Goal: Transaction & Acquisition: Register for event/course

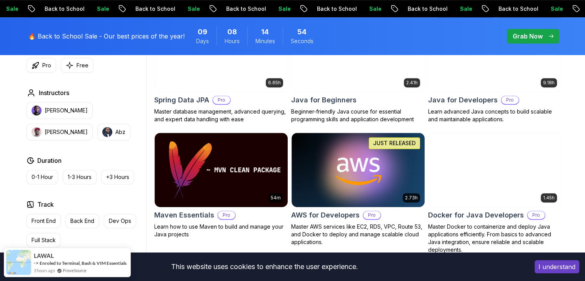
scroll to position [414, 0]
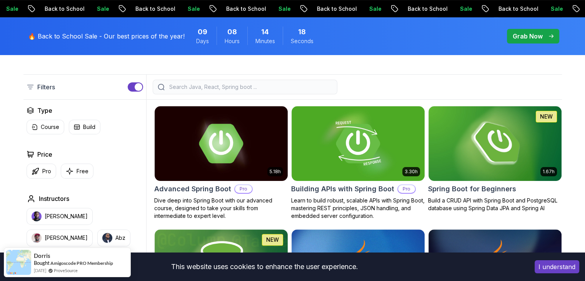
scroll to position [186, 0]
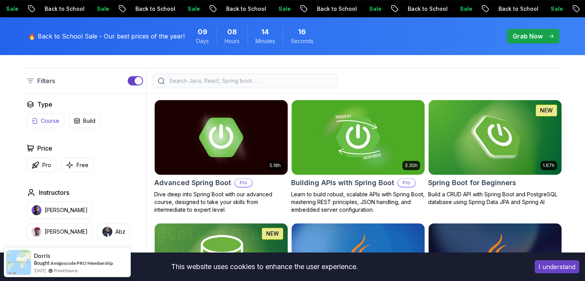
click at [43, 117] on p "Course" at bounding box center [50, 121] width 18 height 8
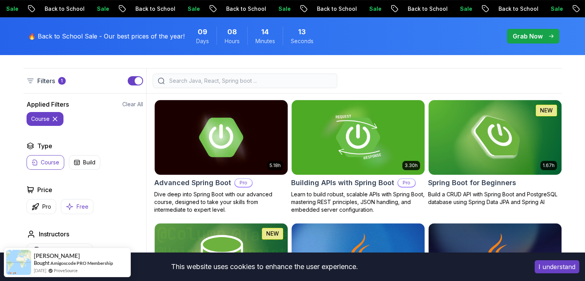
click at [69, 208] on icon "button" at bounding box center [69, 206] width 7 height 7
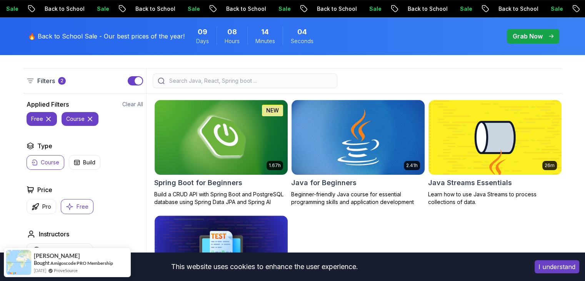
click at [332, 121] on img at bounding box center [358, 137] width 140 height 78
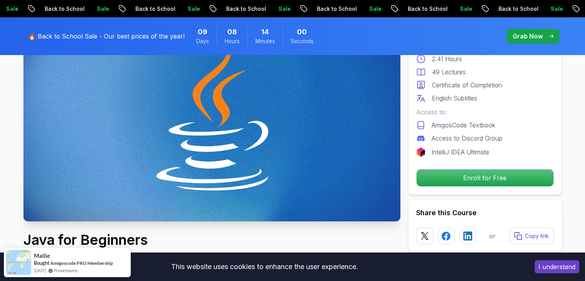
scroll to position [92, 0]
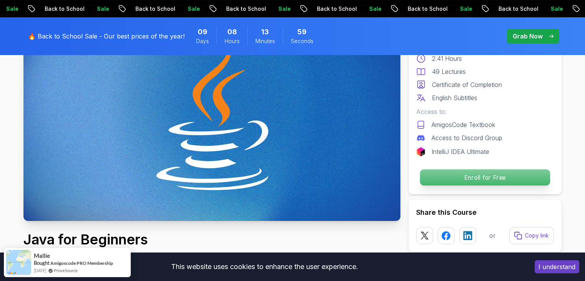
click at [501, 182] on p "Enroll for Free" at bounding box center [484, 177] width 130 height 16
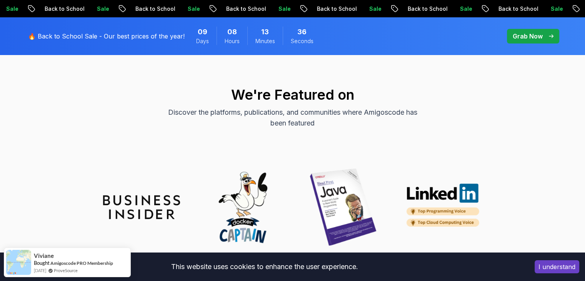
scroll to position [2953, 0]
